Goal: Transaction & Acquisition: Purchase product/service

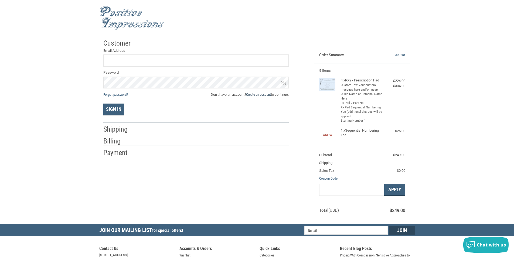
click at [260, 94] on link "Create an account" at bounding box center [258, 95] width 25 height 4
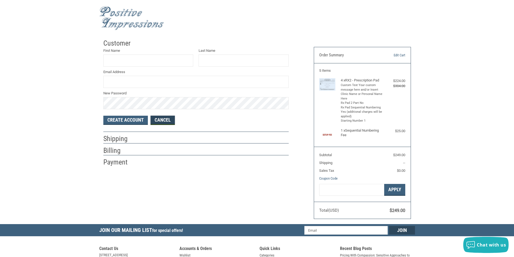
click at [164, 116] on link "Cancel" at bounding box center [163, 120] width 24 height 9
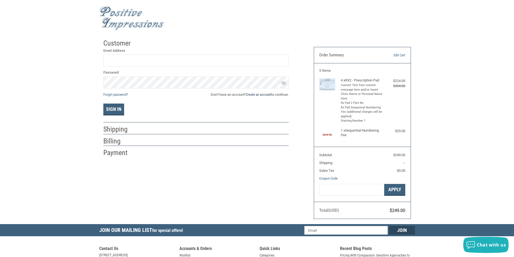
click at [261, 96] on link "Create an account" at bounding box center [258, 95] width 25 height 4
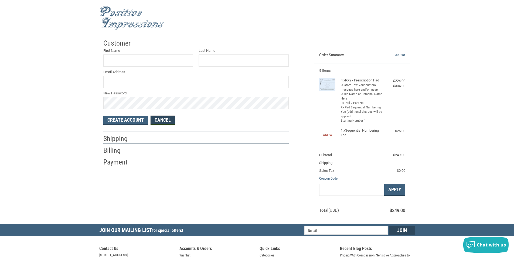
click at [162, 123] on link "Cancel" at bounding box center [163, 120] width 24 height 9
